Goal: Task Accomplishment & Management: Complete application form

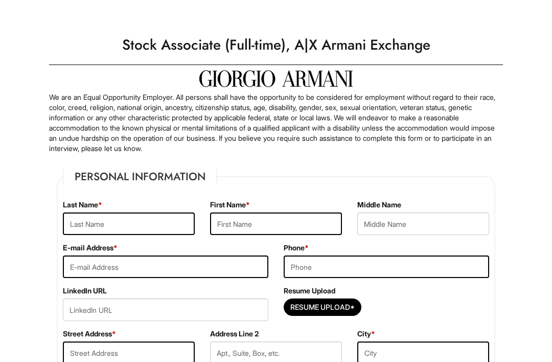
scroll to position [53, 0]
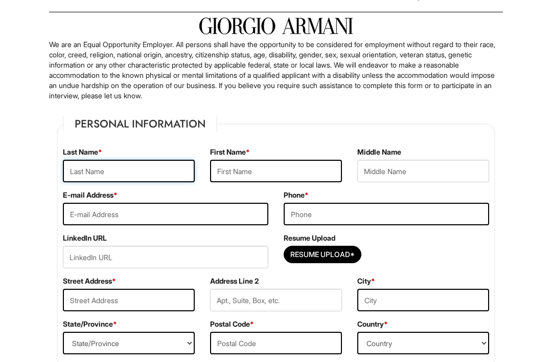
click at [106, 161] on input "text" at bounding box center [129, 171] width 132 height 23
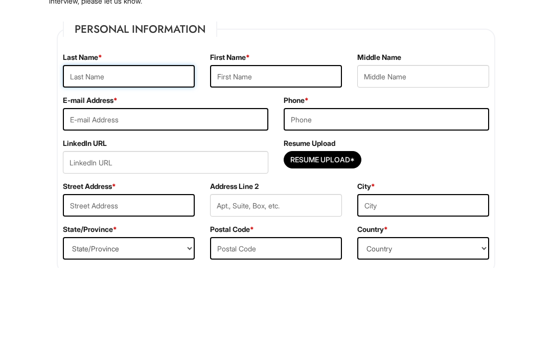
type input "F"
type input "Badia"
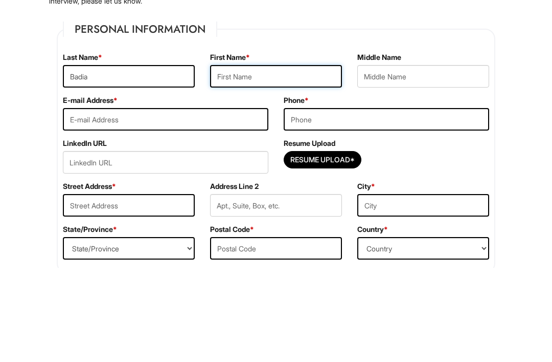
click at [328, 160] on input "text" at bounding box center [276, 171] width 132 height 23
type input "[PERSON_NAME]"
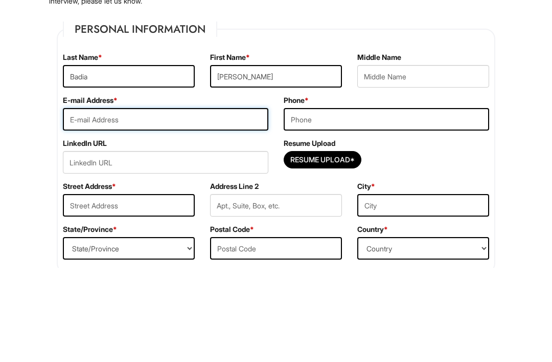
click at [86, 203] on input "email" at bounding box center [166, 214] width 206 height 23
type input "[EMAIL_ADDRESS][DOMAIN_NAME]"
click at [461, 203] on input "tel" at bounding box center [387, 214] width 206 height 23
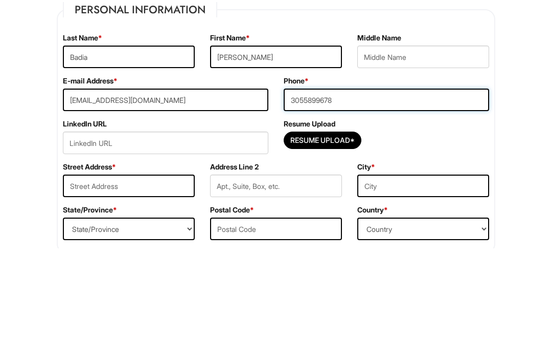
type input "3055899678"
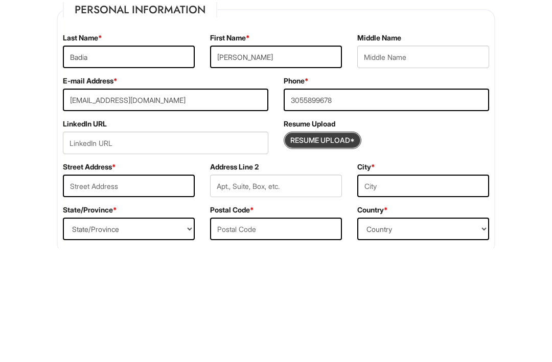
click at [356, 246] on input "Resume Upload*" at bounding box center [322, 254] width 77 height 16
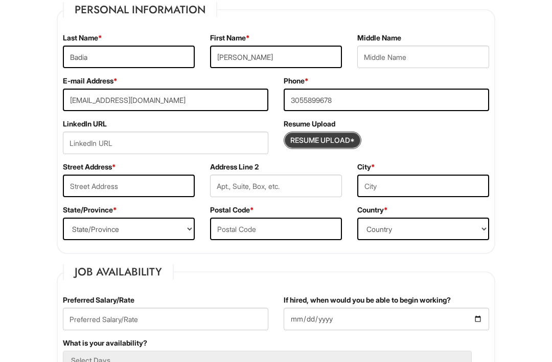
type input "C:\fakepath\[PERSON_NAME] Resume 2025.docx"
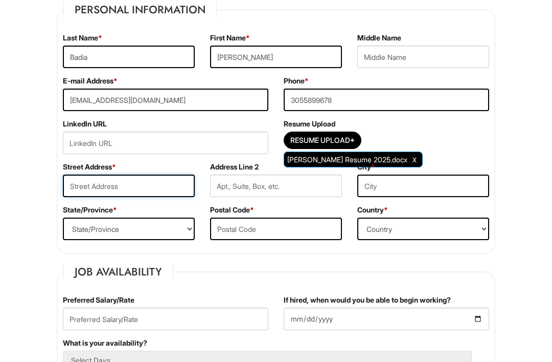
click at [90, 183] on input "text" at bounding box center [129, 185] width 132 height 23
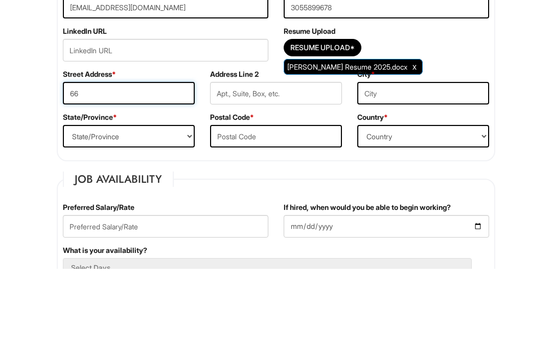
type input "6"
click at [76, 218] on select "State/Province [US_STATE] [US_STATE] [US_STATE] [US_STATE] [US_STATE] [US_STATE…" at bounding box center [129, 229] width 132 height 23
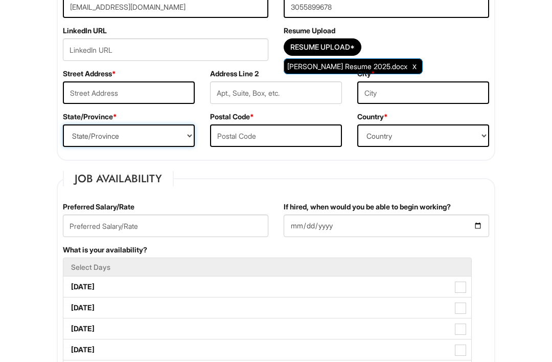
select select "FL"
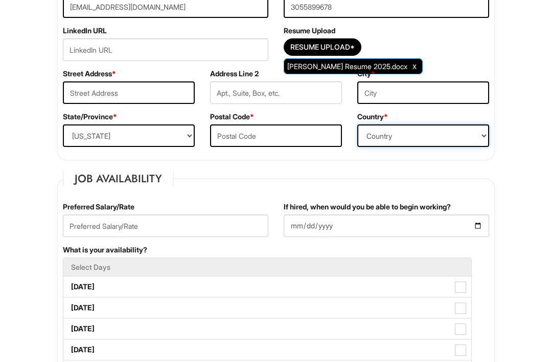
click at [446, 131] on select "Country [GEOGRAPHIC_DATA] [GEOGRAPHIC_DATA] [GEOGRAPHIC_DATA] [US_STATE] [GEOGR…" at bounding box center [424, 135] width 132 height 23
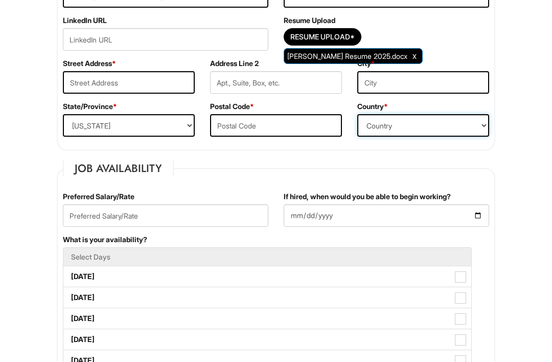
scroll to position [274, 0]
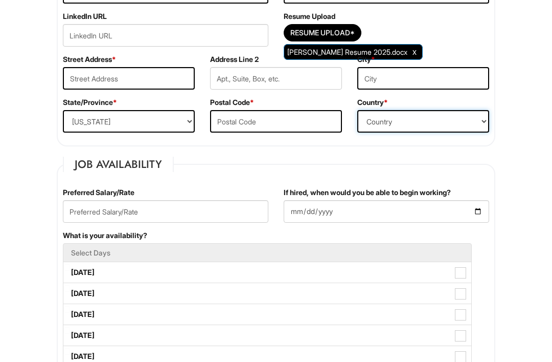
click at [470, 121] on select "Country [GEOGRAPHIC_DATA] [GEOGRAPHIC_DATA] [GEOGRAPHIC_DATA] [US_STATE] [GEOGR…" at bounding box center [424, 121] width 132 height 23
select select "[GEOGRAPHIC_DATA]"
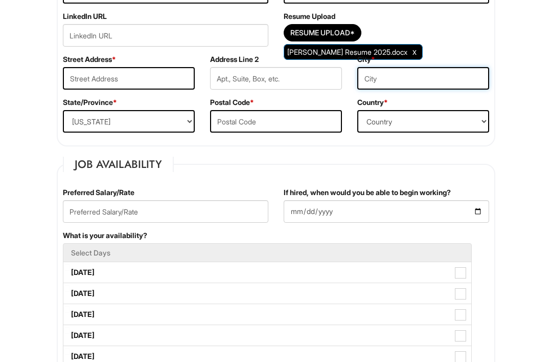
click at [450, 82] on input "text" at bounding box center [424, 78] width 132 height 23
type input "Orlando"
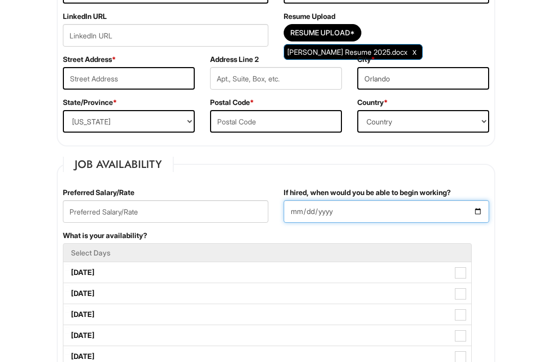
click at [321, 221] on input "If hired, when would you be able to begin working?" at bounding box center [387, 211] width 206 height 23
type input "[DATE]"
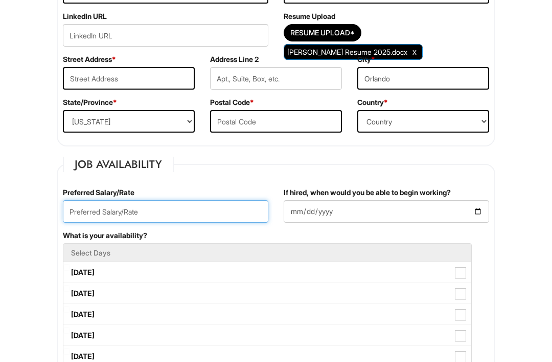
click at [88, 208] on input "text" at bounding box center [166, 211] width 206 height 23
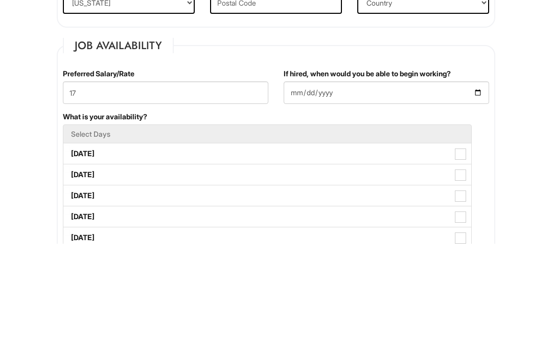
scroll to position [393, 0]
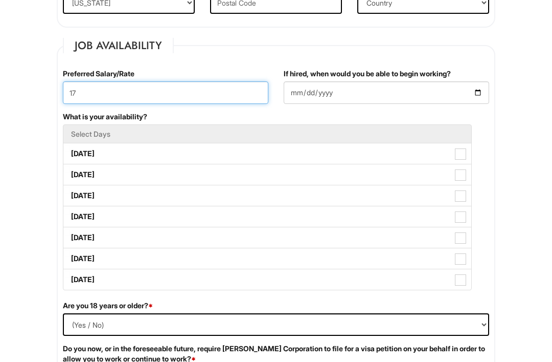
type input "17"
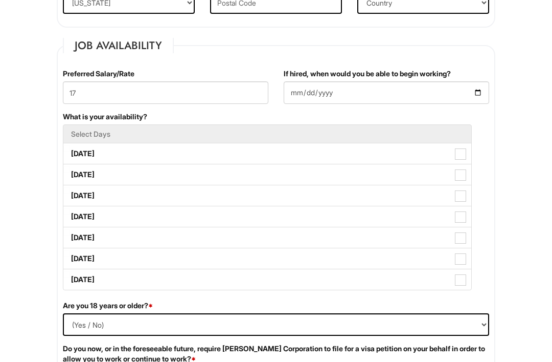
click at [461, 157] on span at bounding box center [460, 153] width 11 height 11
click at [70, 152] on Available_Monday "[DATE]" at bounding box center [66, 148] width 7 height 7
checkbox Available_Monday "true"
click at [460, 185] on label "[DATE]" at bounding box center [267, 174] width 408 height 20
click at [70, 173] on Available_Tuesday "[DATE]" at bounding box center [66, 169] width 7 height 7
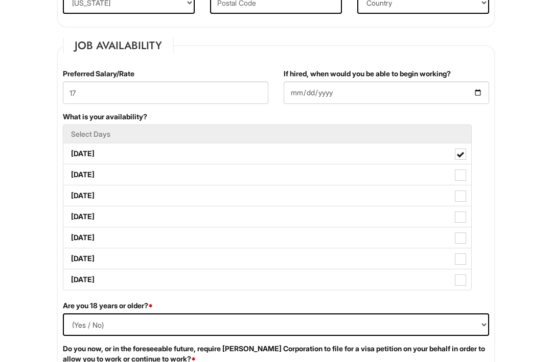
checkbox Available_Tuesday "true"
click at [463, 200] on span at bounding box center [460, 195] width 11 height 11
click at [70, 194] on Available_Wednesday "[DATE]" at bounding box center [66, 190] width 7 height 7
checkbox Available_Wednesday "true"
click at [464, 216] on span at bounding box center [460, 216] width 11 height 11
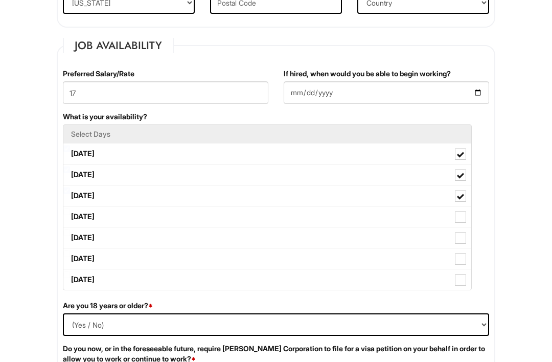
click at [70, 215] on Available_Thursday "[DATE]" at bounding box center [66, 211] width 7 height 7
checkbox Available_Thursday "true"
click at [465, 235] on span at bounding box center [460, 237] width 11 height 11
click at [70, 235] on Available_Friday "[DATE]" at bounding box center [66, 232] width 7 height 7
checkbox Available_Friday "true"
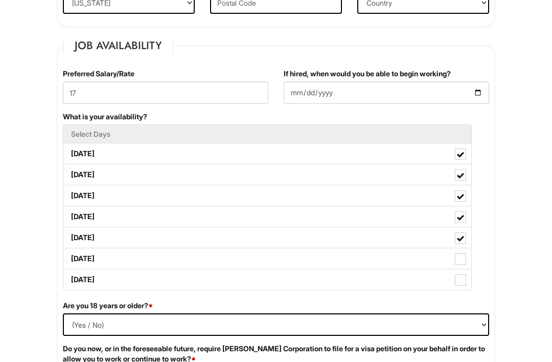
click at [462, 255] on span at bounding box center [460, 258] width 11 height 11
click at [70, 255] on Available_Saturday "[DATE]" at bounding box center [66, 253] width 7 height 7
checkbox Available_Saturday "true"
click at [462, 278] on span at bounding box center [460, 279] width 11 height 11
click at [70, 278] on Available_Sunday "[DATE]" at bounding box center [66, 274] width 7 height 7
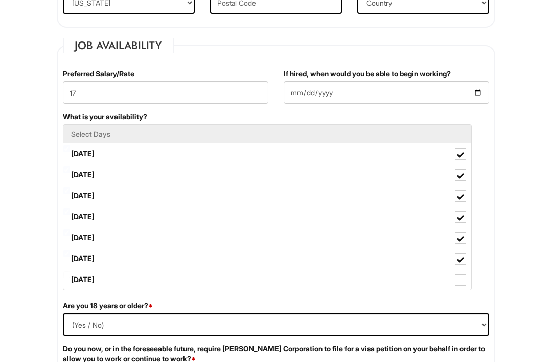
checkbox Available_Sunday "true"
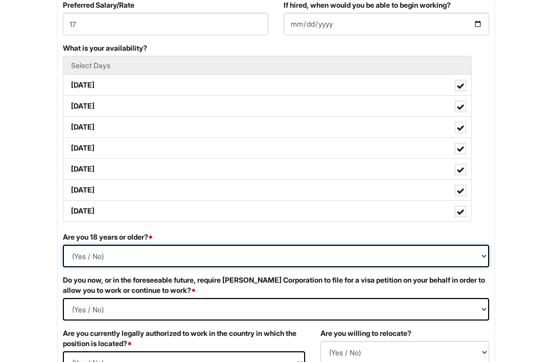
click at [475, 267] on select "(Yes / No) Yes No" at bounding box center [276, 256] width 427 height 23
select select "Yes"
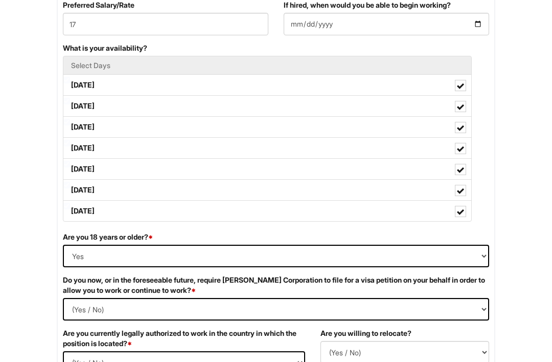
click at [466, 307] on Required "(Yes / No) Yes No" at bounding box center [276, 309] width 427 height 23
select Required "No"
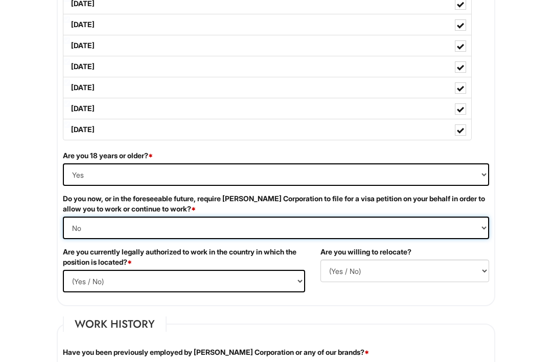
scroll to position [544, 0]
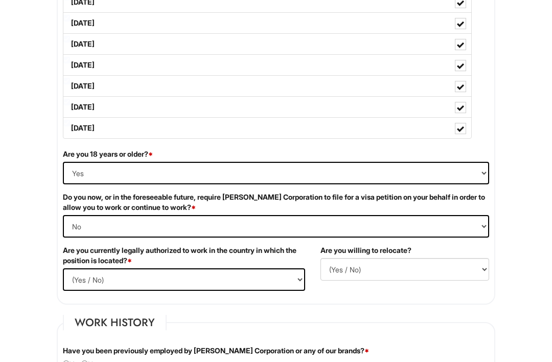
click at [94, 275] on select "(Yes / No) Yes No" at bounding box center [184, 279] width 242 height 23
select select "Yes"
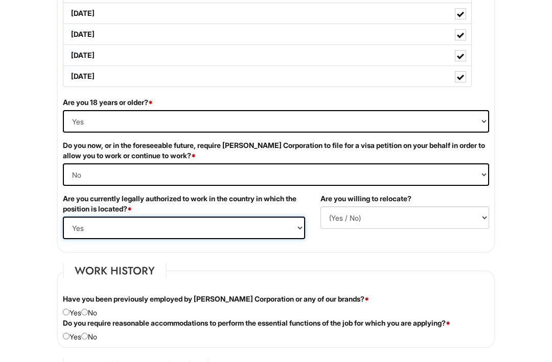
scroll to position [624, 0]
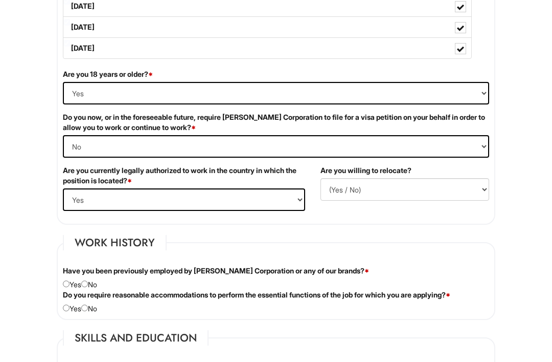
click at [468, 191] on select "(Yes / No) No Yes" at bounding box center [405, 189] width 169 height 23
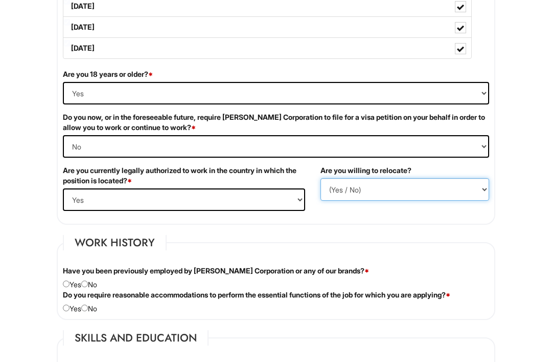
select select "Y"
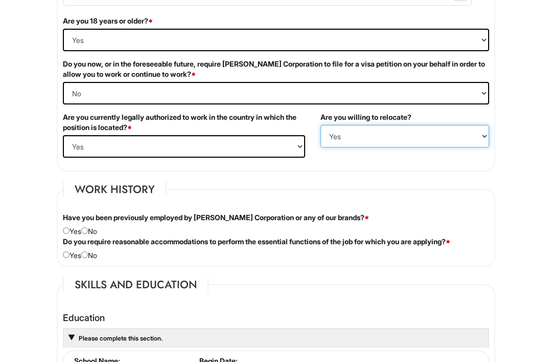
scroll to position [677, 0]
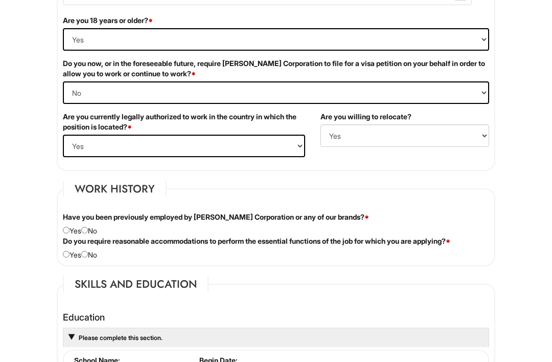
click at [98, 227] on div "Have you been previously employed by [PERSON_NAME] Corporation or any of our br…" at bounding box center [276, 224] width 442 height 24
click at [99, 228] on div "Have you been previously employed by [PERSON_NAME] Corporation or any of our br…" at bounding box center [276, 224] width 442 height 24
click at [88, 231] on input "radio" at bounding box center [84, 230] width 7 height 7
radio input "true"
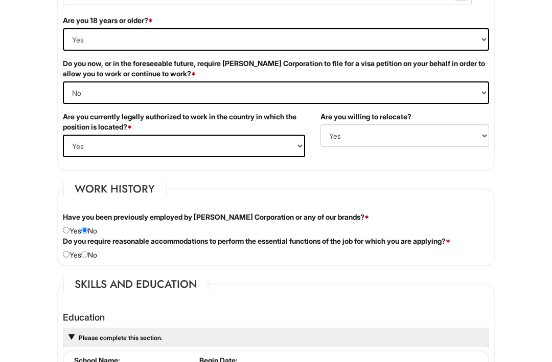
click at [88, 254] on input "radio" at bounding box center [84, 254] width 7 height 7
radio input "true"
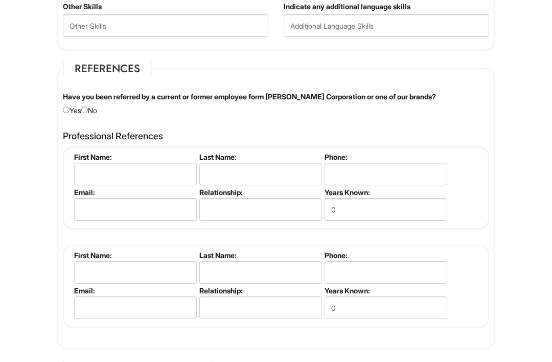
scroll to position [1160, 0]
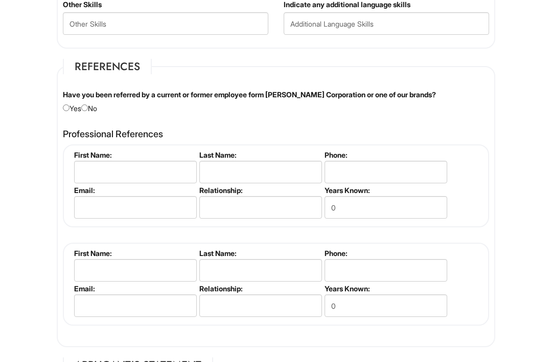
click at [98, 104] on div "Have you been referred by a current or former employee form [PERSON_NAME] Corpo…" at bounding box center [276, 102] width 442 height 24
click at [93, 103] on div "Have you been referred by a current or former employee form [PERSON_NAME] Corpo…" at bounding box center [276, 102] width 442 height 24
click at [88, 107] on input "radio" at bounding box center [84, 108] width 7 height 7
radio input "true"
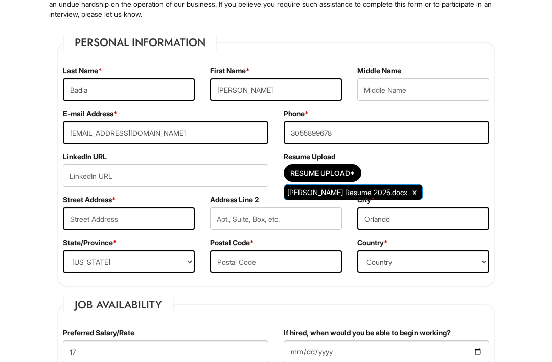
scroll to position [133, 0]
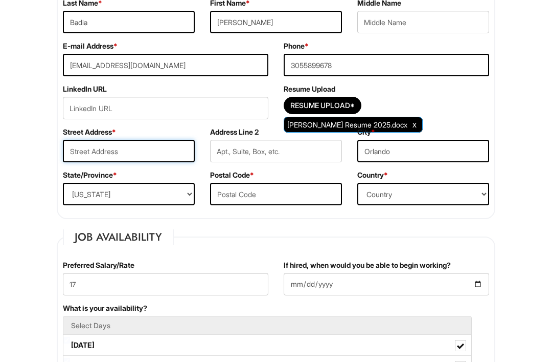
click at [107, 145] on input "text" at bounding box center [129, 151] width 132 height 23
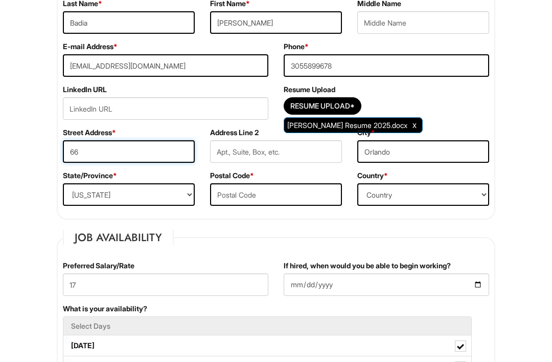
type input "6"
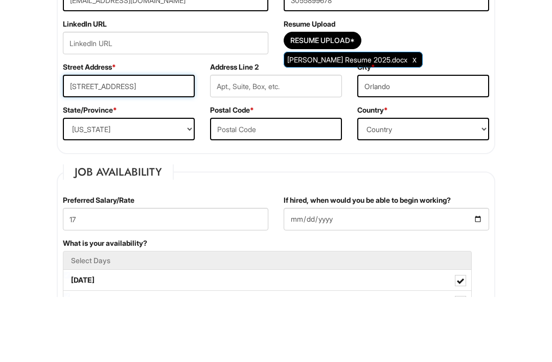
type input "[STREET_ADDRESS]"
click at [324, 183] on input "text" at bounding box center [276, 194] width 132 height 23
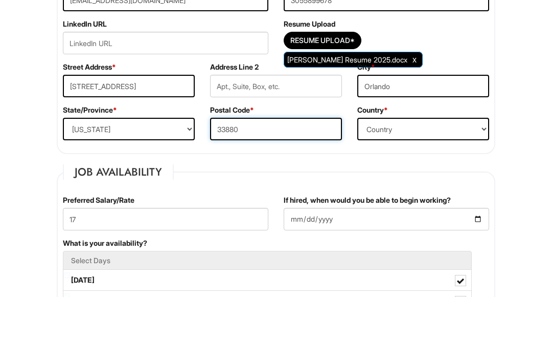
type input "33880"
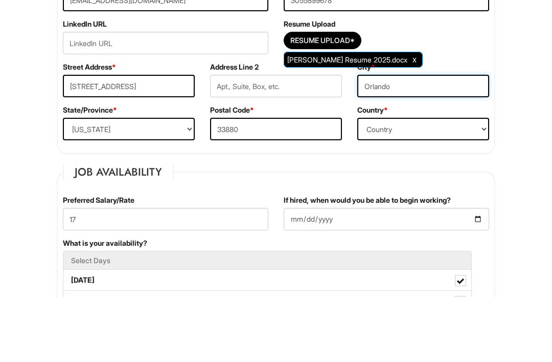
click at [452, 140] on input "Orlando" at bounding box center [424, 151] width 132 height 23
type input "O"
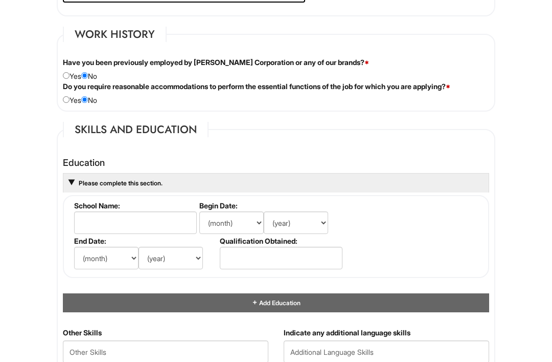
scroll to position [835, 0]
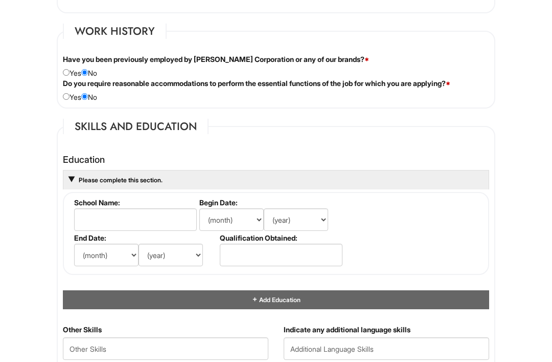
type input "[GEOGRAPHIC_DATA]"
click at [88, 219] on input "text" at bounding box center [135, 220] width 123 height 23
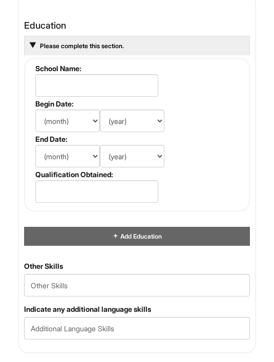
scroll to position [1489, 0]
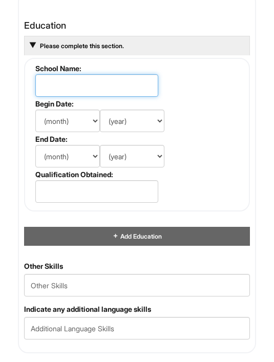
click at [44, 97] on input "text" at bounding box center [96, 85] width 123 height 23
type input "[PERSON_NAME]"
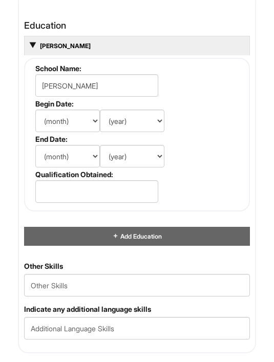
click at [50, 125] on select "(month) Jan Feb Mar Apr May Jun [DATE] Aug Sep Oct Nov Dec" at bounding box center [67, 120] width 64 height 23
select select "1"
click at [130, 132] on select "(year) 2029 2028 2027 2026 2025 2024 2023 2022 2021 2020 2019 2018 2017 2016 20…" at bounding box center [132, 120] width 64 height 23
click at [47, 165] on select "(month) Jan Feb Mar Apr May Jun [DATE] Aug Sep Oct Nov Dec" at bounding box center [67, 156] width 64 height 23
select select "1"
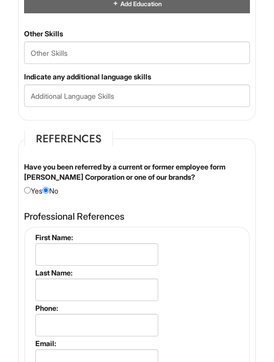
scroll to position [1722, 0]
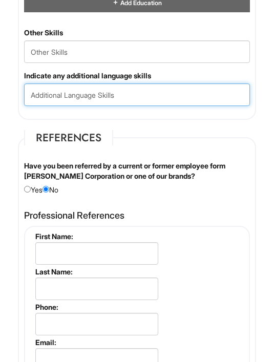
click at [44, 106] on input "text" at bounding box center [137, 95] width 226 height 23
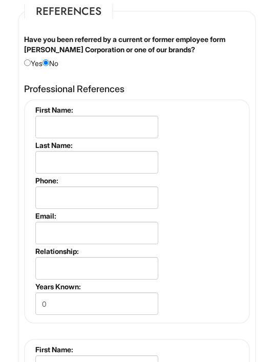
scroll to position [1848, 0]
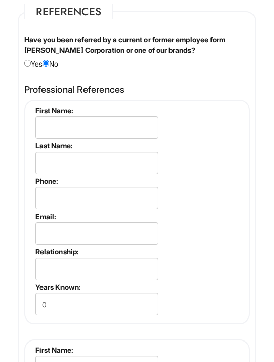
type input "Spanish"
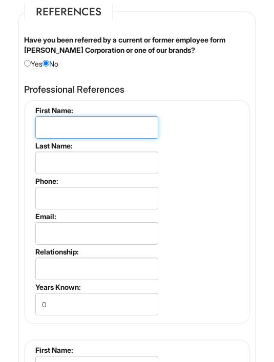
click at [44, 139] on input "text" at bounding box center [96, 127] width 123 height 23
type input "[PERSON_NAME]"
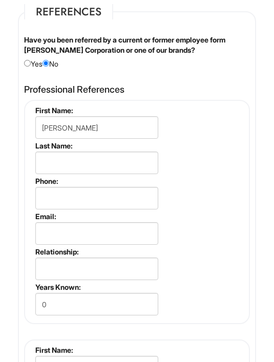
click at [44, 167] on input "text" at bounding box center [96, 162] width 123 height 23
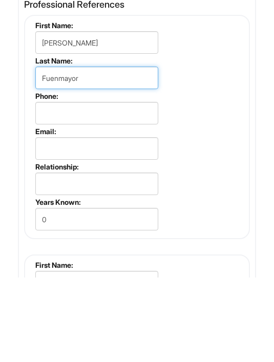
type input "Fuenmayor"
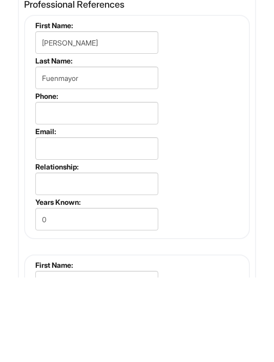
click at [58, 187] on input "tel" at bounding box center [96, 198] width 123 height 23
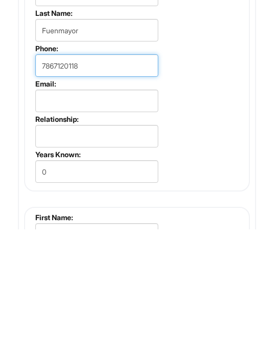
type input "7867120118"
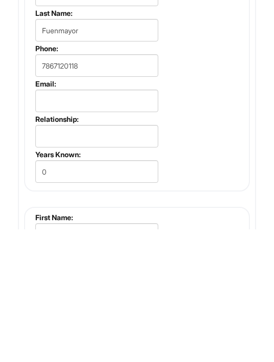
click at [48, 257] on input "text" at bounding box center [96, 268] width 123 height 23
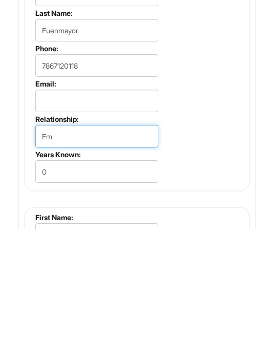
type input "E"
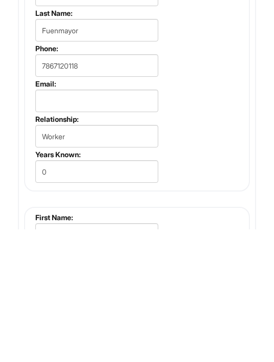
scroll to position [1980, 0]
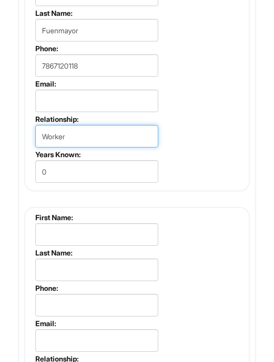
type input "Worker"
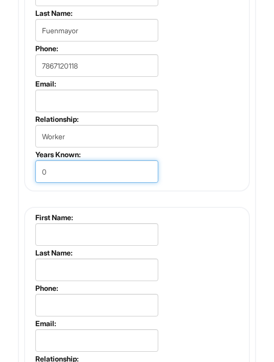
click at [63, 183] on input "0" at bounding box center [96, 171] width 123 height 23
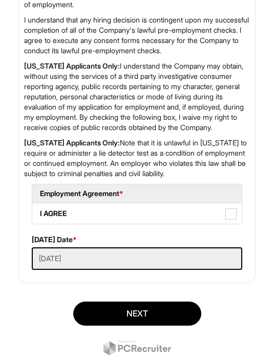
scroll to position [2889, 0]
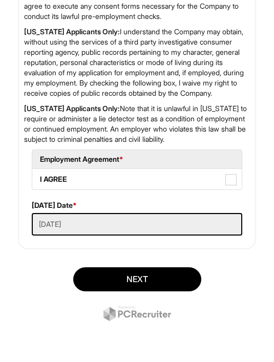
type input "10"
click at [230, 185] on span at bounding box center [230, 179] width 11 height 11
click at [39, 177] on AGREE "I AGREE" at bounding box center [35, 174] width 7 height 7
checkbox AGREE "true"
click at [90, 291] on button "Next" at bounding box center [137, 279] width 128 height 24
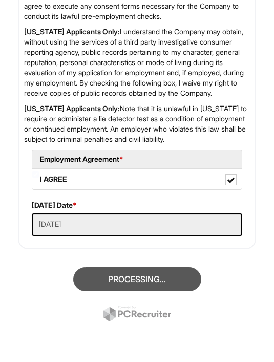
scroll to position [81, 0]
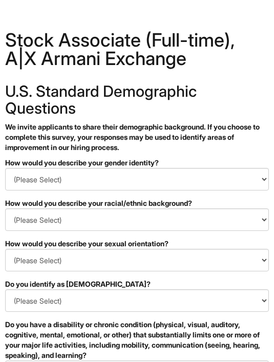
scroll to position [-1, 0]
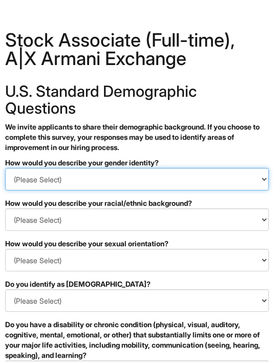
click at [33, 168] on select "(Please Select) Man Woman Non-binary I prefer to self-describe I don't wish to …" at bounding box center [136, 179] width 263 height 23
select select "Woman"
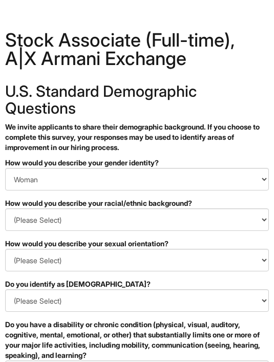
click at [36, 208] on select "(Please Select) Black or of African descent East Asian Hispanic, Latinx or of S…" at bounding box center [136, 219] width 263 height 23
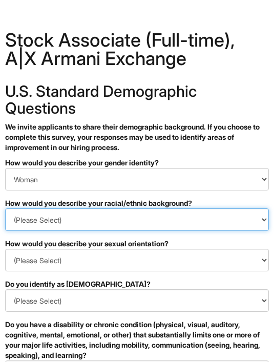
select select "Hispanic, Latinx or of Spanish Origin"
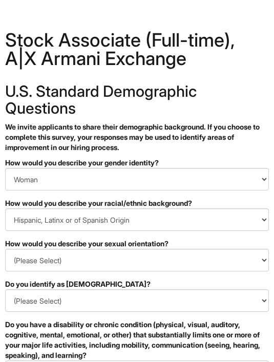
click at [17, 249] on select "(Please Select) Asexual Bisexual and/or pansexual Gay Heterosexual Lesbian Quee…" at bounding box center [136, 260] width 263 height 23
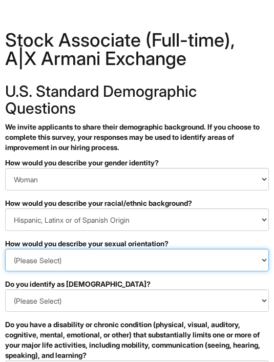
select select "Heterosexual"
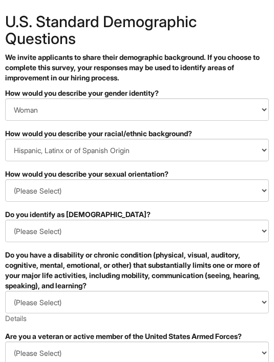
click at [36, 220] on select "(Please Select) Yes No I prefer to self-describe I don't wish to answer" at bounding box center [136, 231] width 263 height 23
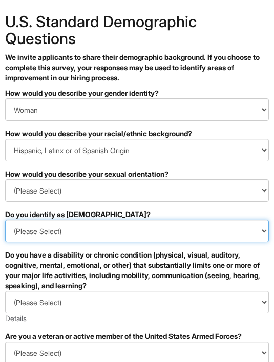
scroll to position [70, 0]
select select "No"
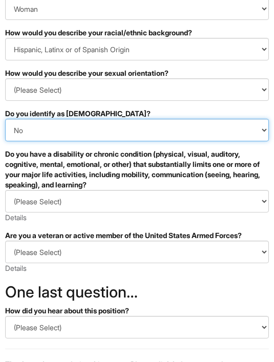
scroll to position [186, 0]
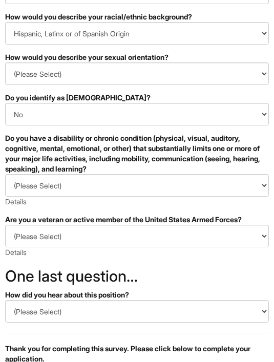
click at [25, 174] on select "(Please Select) YES, I HAVE A DISABILITY (or previously had a disability) NO, I…" at bounding box center [136, 185] width 263 height 23
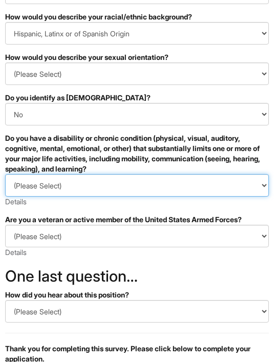
select select "NO, I DON'T HAVE A DISABILITY"
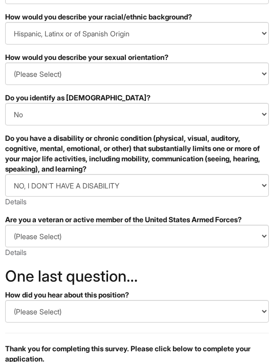
click at [24, 225] on select "(Please Select) I IDENTIFY AS ONE OR MORE OF THE CLASSIFICATIONS OF PROTECTED V…" at bounding box center [136, 236] width 263 height 23
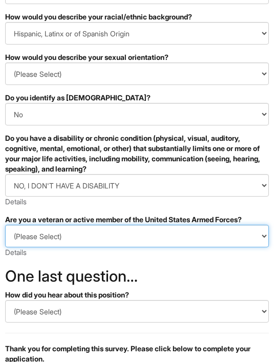
select select "I AM NOT A PROTECTED VETERAN"
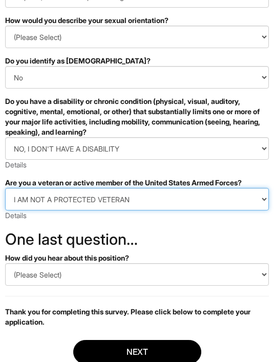
scroll to position [241, 0]
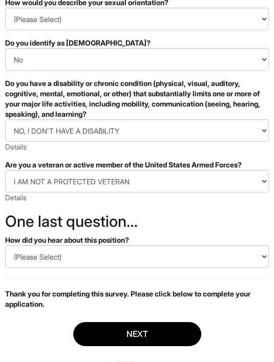
click at [17, 245] on select "(Please Select) CareerBuilder Indeed LinkedIn Monster Referral Other" at bounding box center [136, 256] width 263 height 23
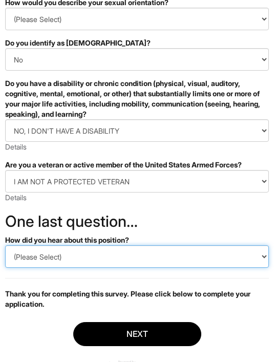
select select "LinkedIn"
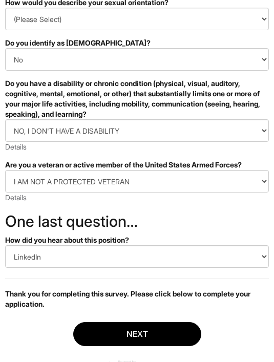
click at [89, 322] on button "Next" at bounding box center [137, 334] width 128 height 24
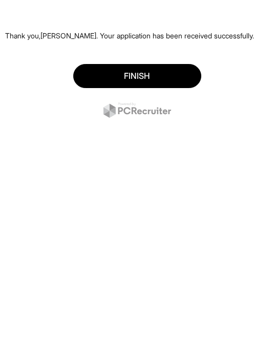
click at [89, 70] on button "Finish" at bounding box center [137, 76] width 128 height 24
